Goal: Register for event/course

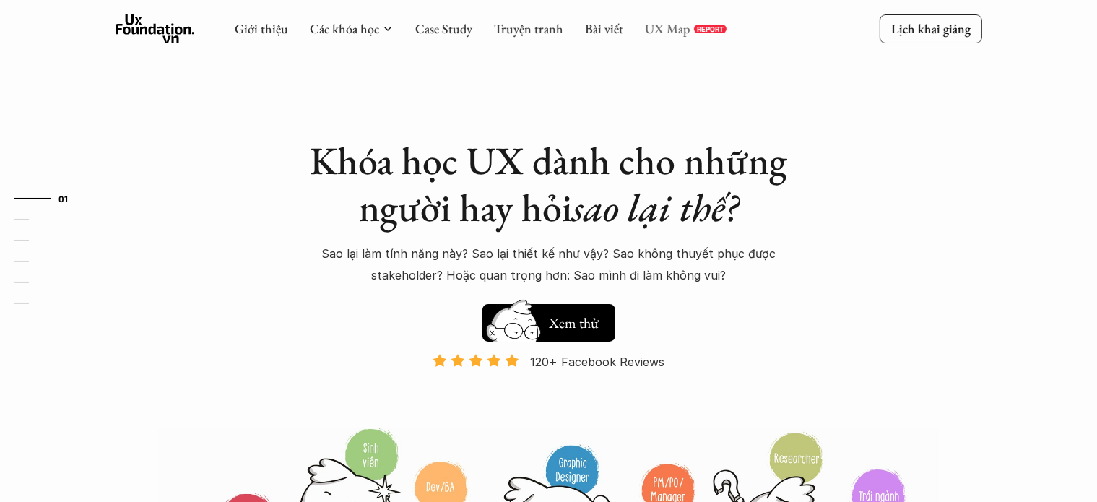
click at [675, 31] on link "UX Map" at bounding box center [668, 28] width 46 height 17
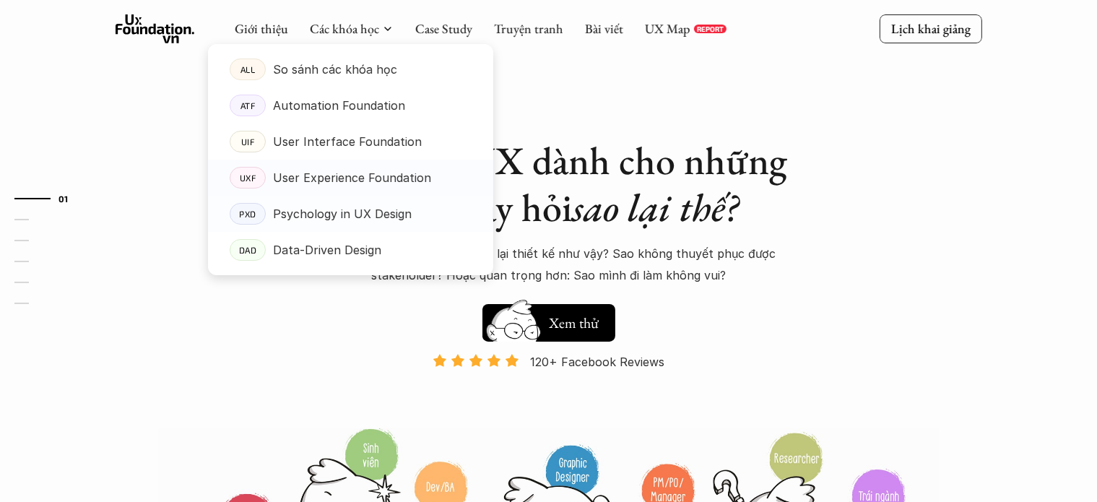
click at [360, 178] on p "User Experience Foundation" at bounding box center [352, 178] width 158 height 22
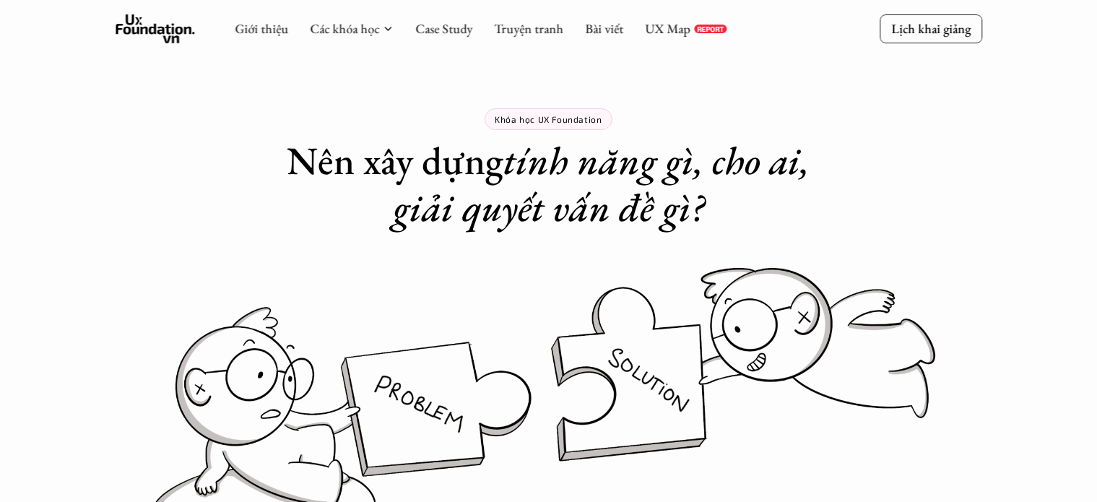
click at [367, 14] on div "Giới thiệu Các khóa học Case Study Truyện tranh Bài viết UX Map REPORT" at bounding box center [481, 28] width 492 height 29
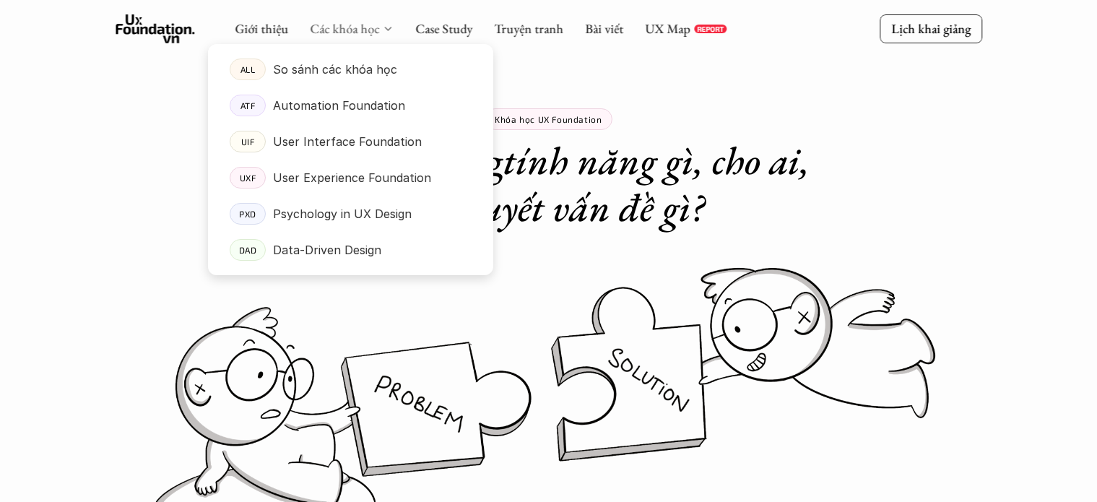
click at [376, 27] on link "Các khóa học" at bounding box center [344, 28] width 69 height 17
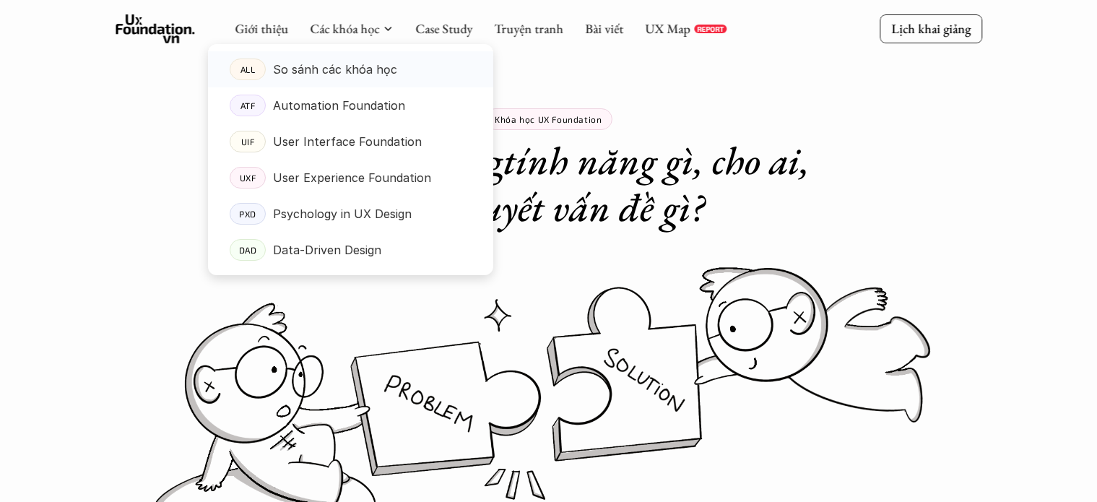
click at [354, 85] on link "ALL So sánh các khóa học" at bounding box center [350, 69] width 285 height 36
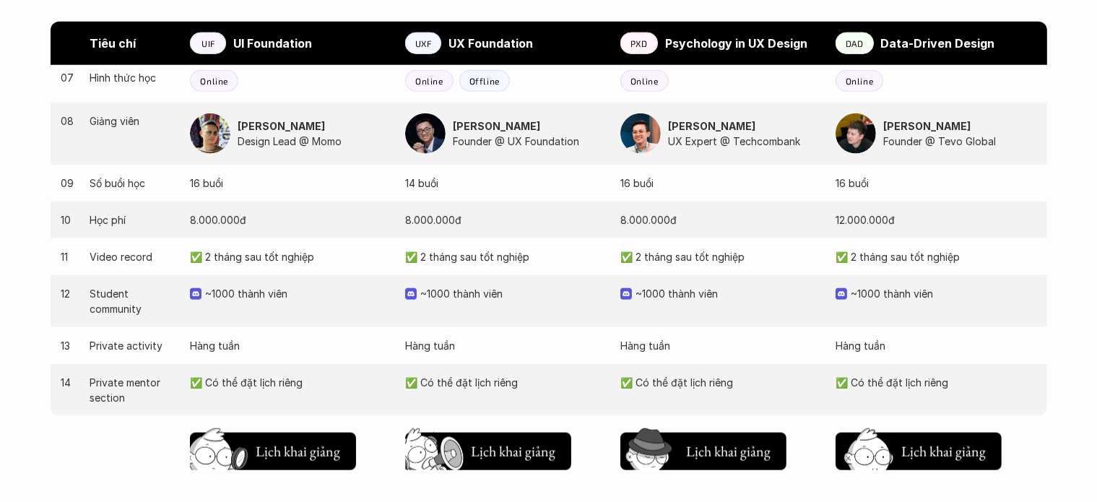
scroll to position [1445, 0]
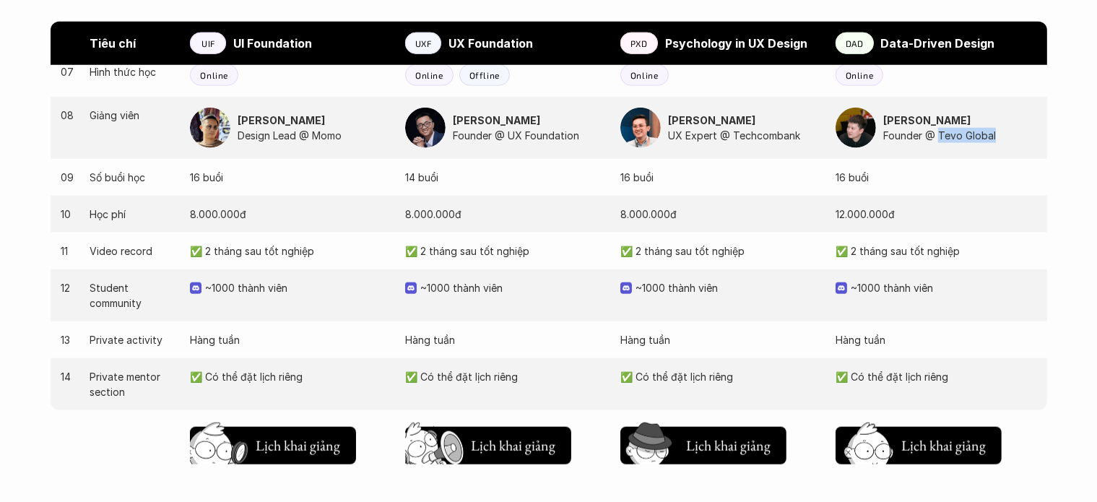
drag, startPoint x: 994, startPoint y: 132, endPoint x: 939, endPoint y: 131, distance: 54.9
click at [939, 131] on p "Founder @ Tevo Global" at bounding box center [959, 135] width 153 height 15
copy p "Tevo Global"
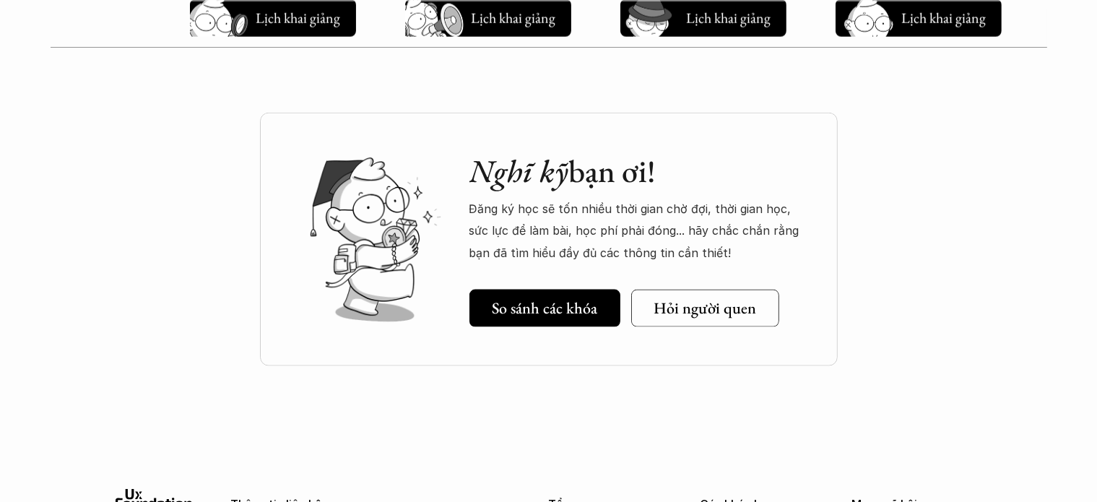
scroll to position [2023, 0]
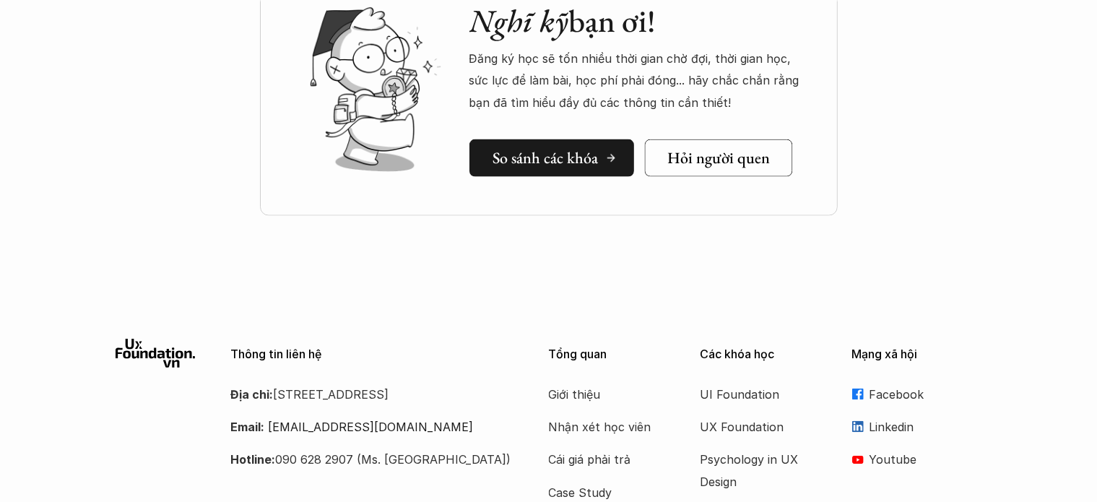
click at [531, 158] on h5 "So sánh các khóa" at bounding box center [545, 158] width 105 height 19
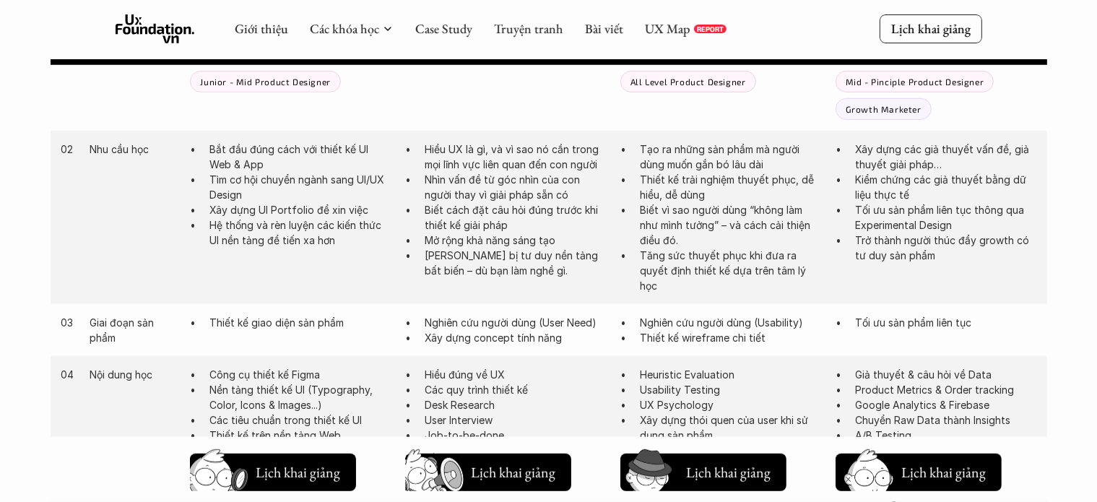
scroll to position [766, 0]
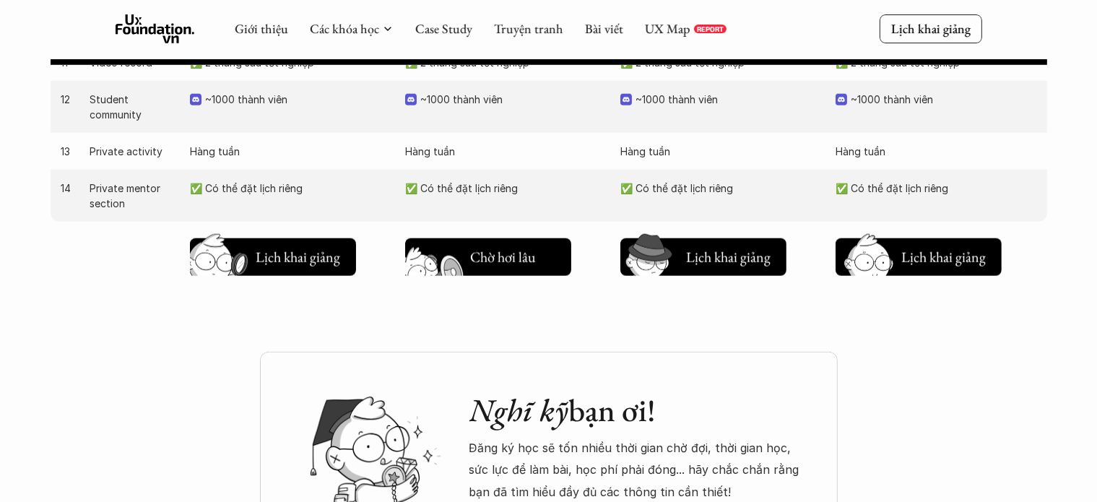
click at [514, 264] on h5 "Lịch khai giảng" at bounding box center [513, 261] width 87 height 20
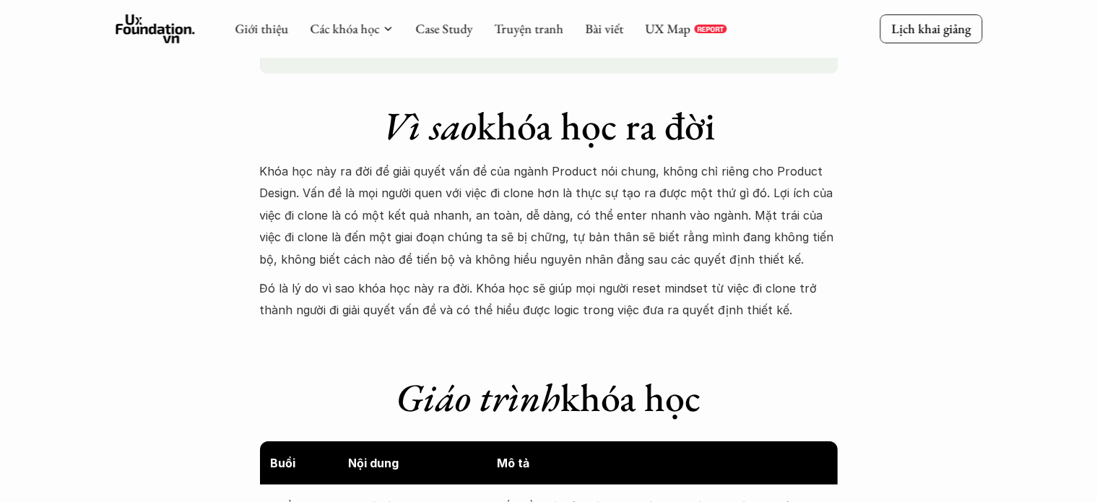
scroll to position [987, 0]
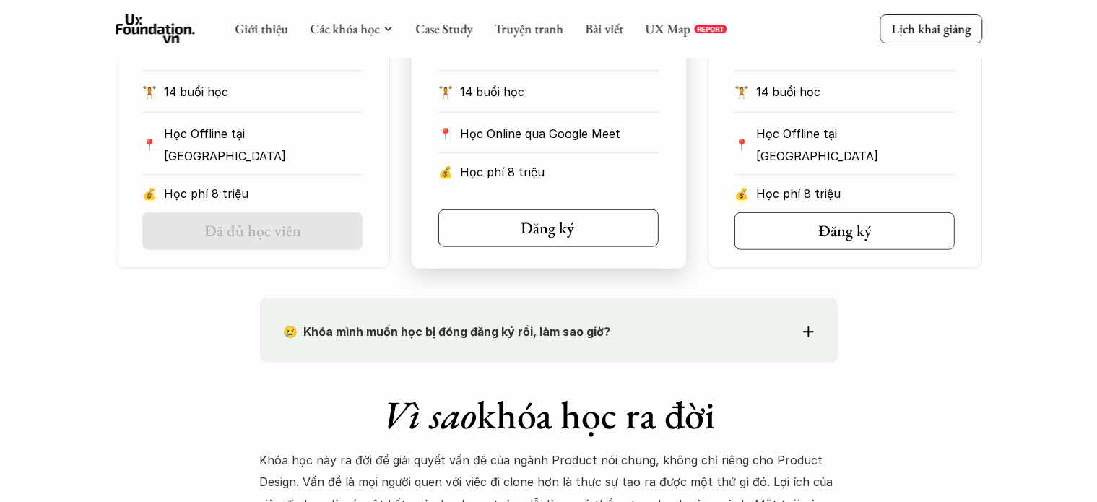
click at [527, 230] on h5 "Đăng ký" at bounding box center [547, 228] width 53 height 19
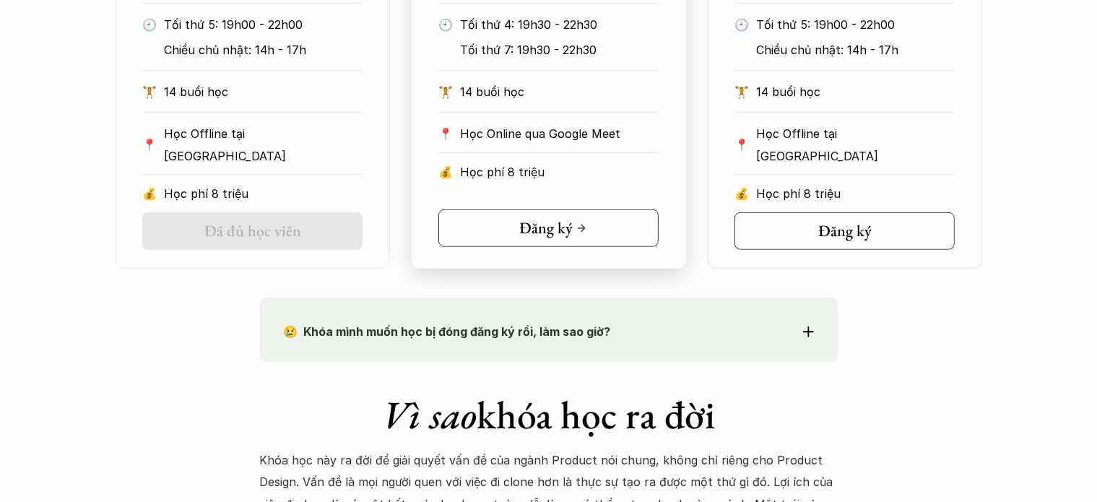
click at [624, 222] on link "Đăng ký" at bounding box center [548, 228] width 220 height 38
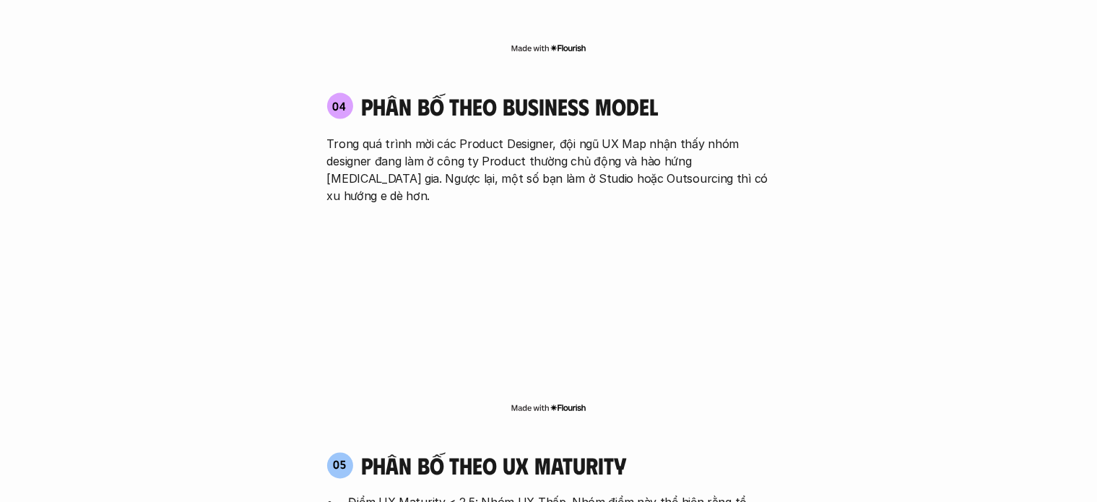
scroll to position [2673, 0]
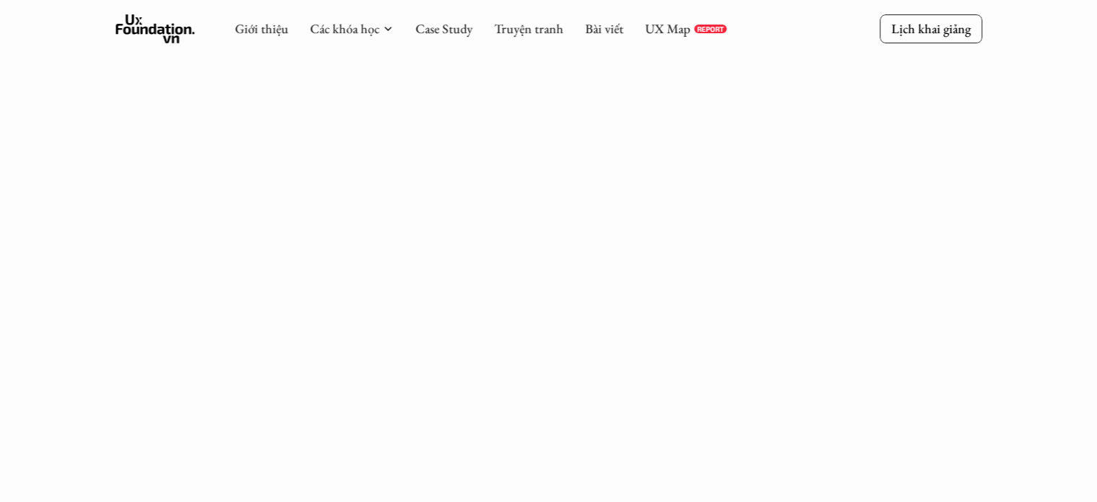
scroll to position [217, 0]
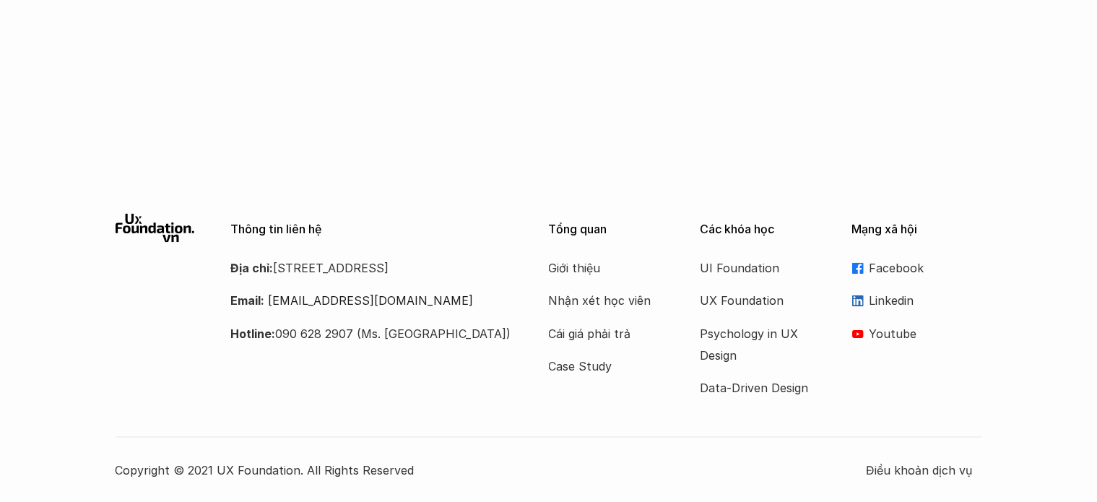
scroll to position [2512, 0]
